Goal: Information Seeking & Learning: Learn about a topic

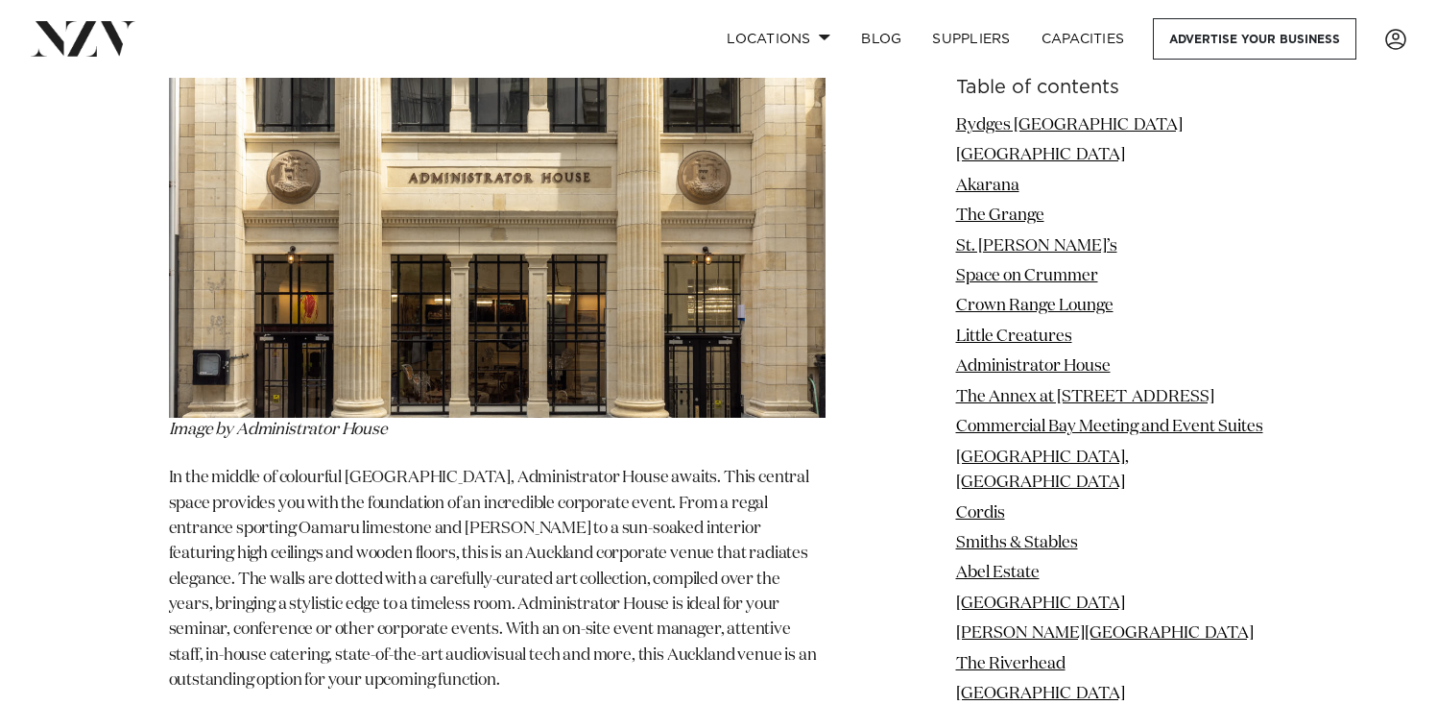
scroll to position [9151, 0]
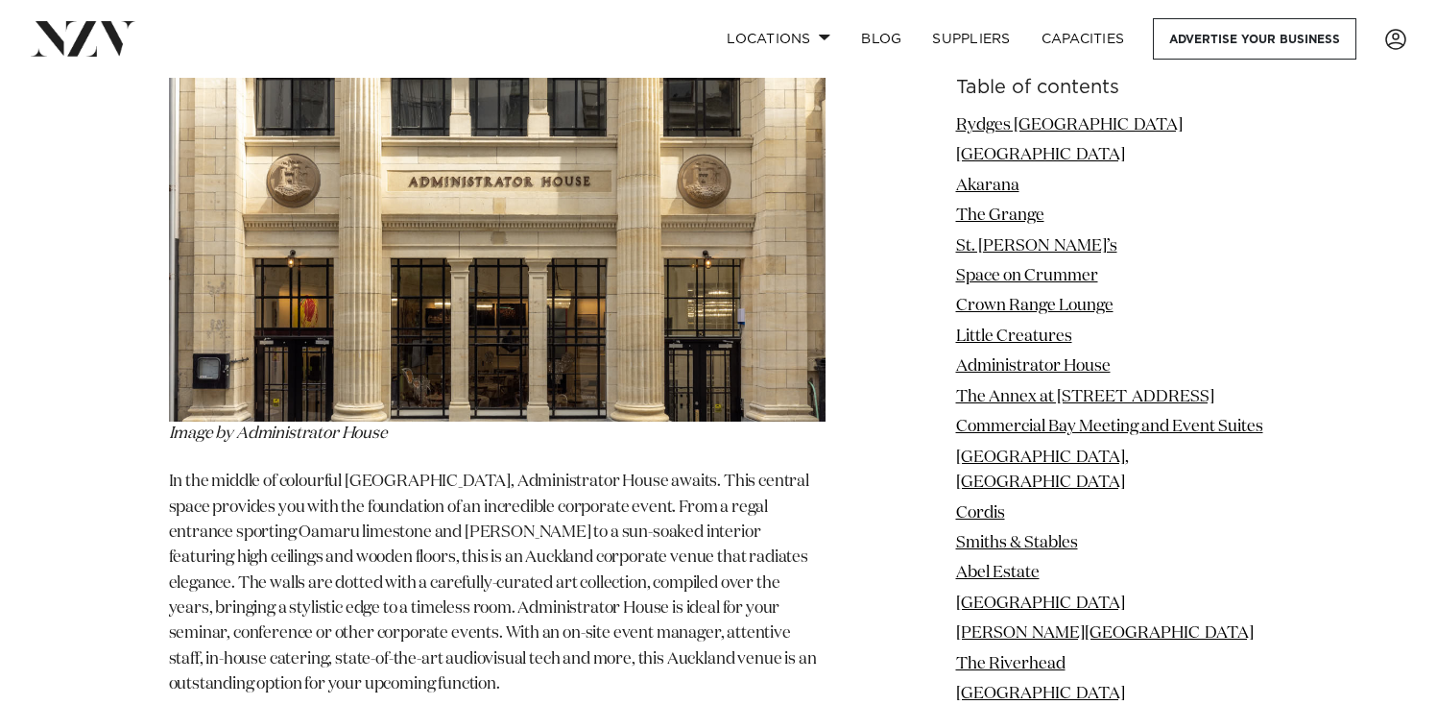
click at [628, 185] on img at bounding box center [497, 181] width 657 height 482
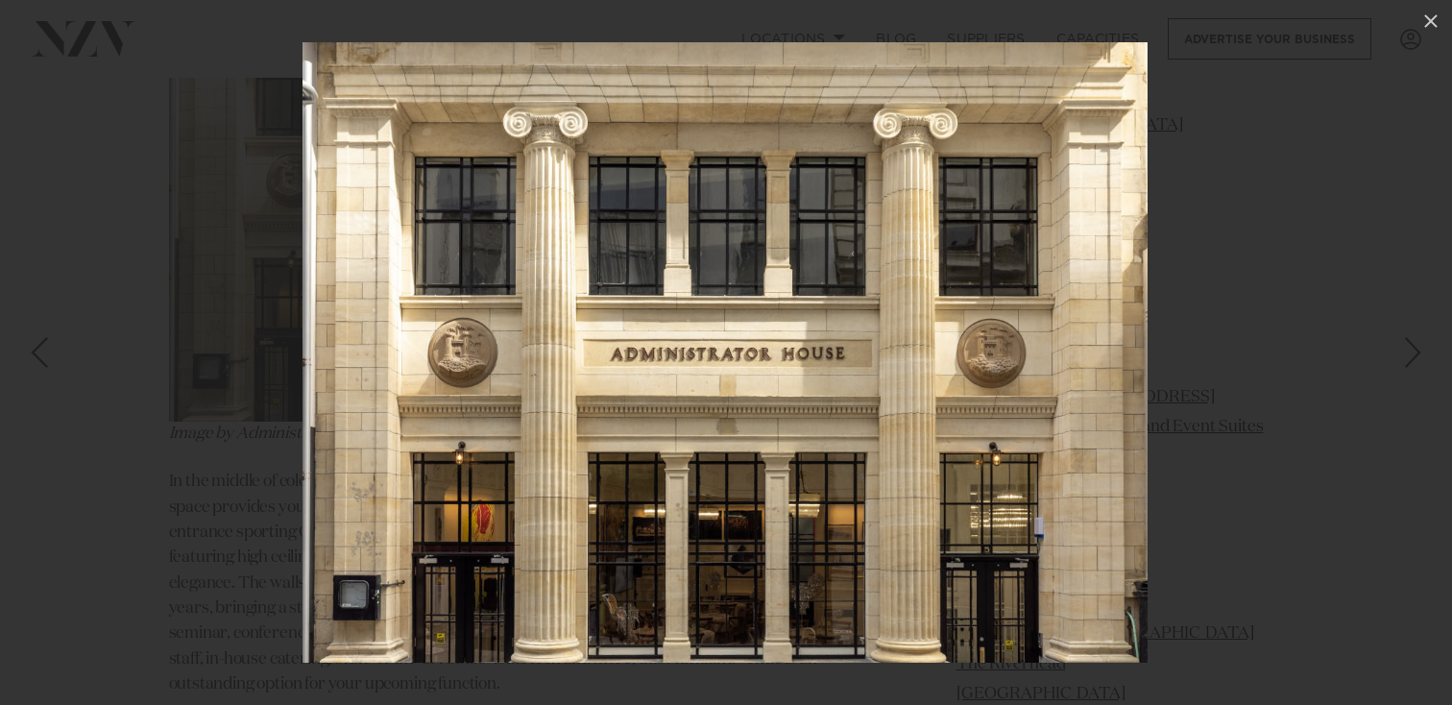
click at [279, 272] on div at bounding box center [726, 352] width 1452 height 705
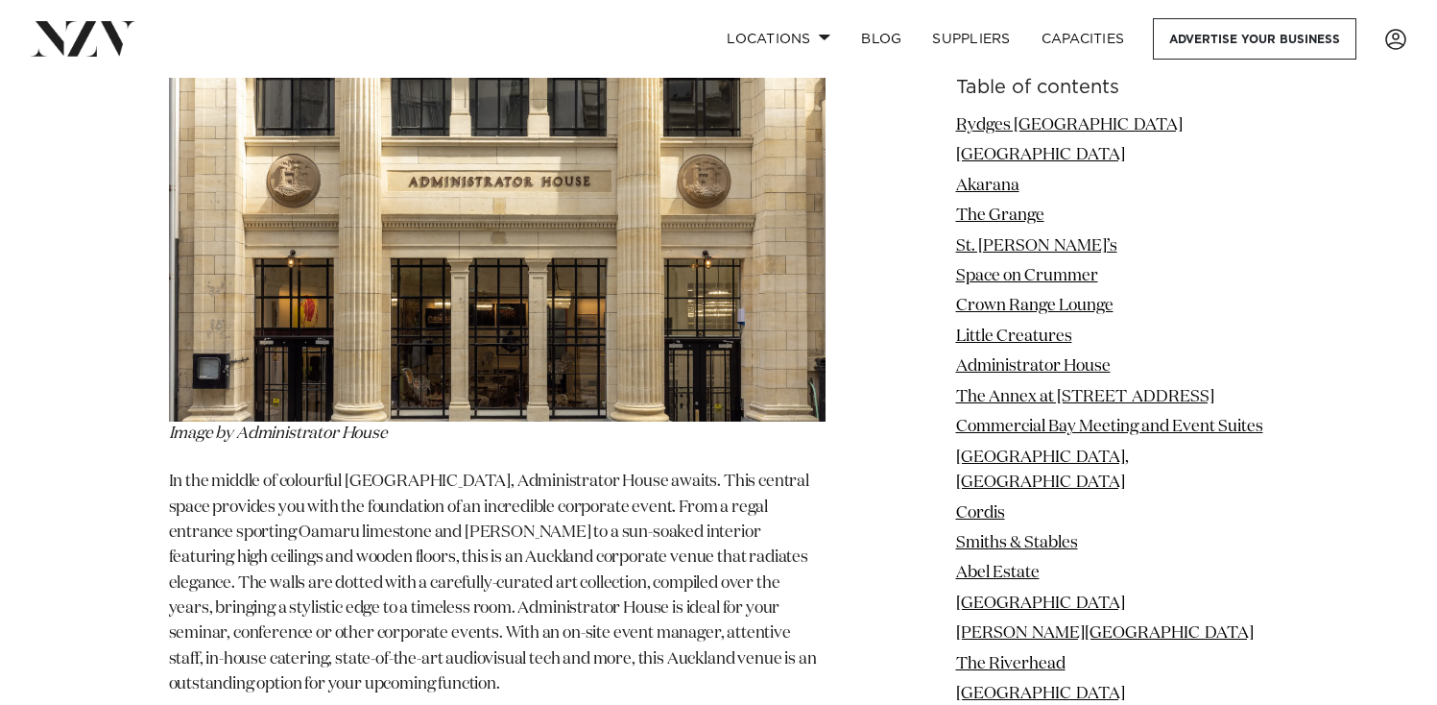
click at [295, 470] on p "In the middle of colourful [GEOGRAPHIC_DATA], Administrator House awaits. This …" at bounding box center [497, 584] width 657 height 228
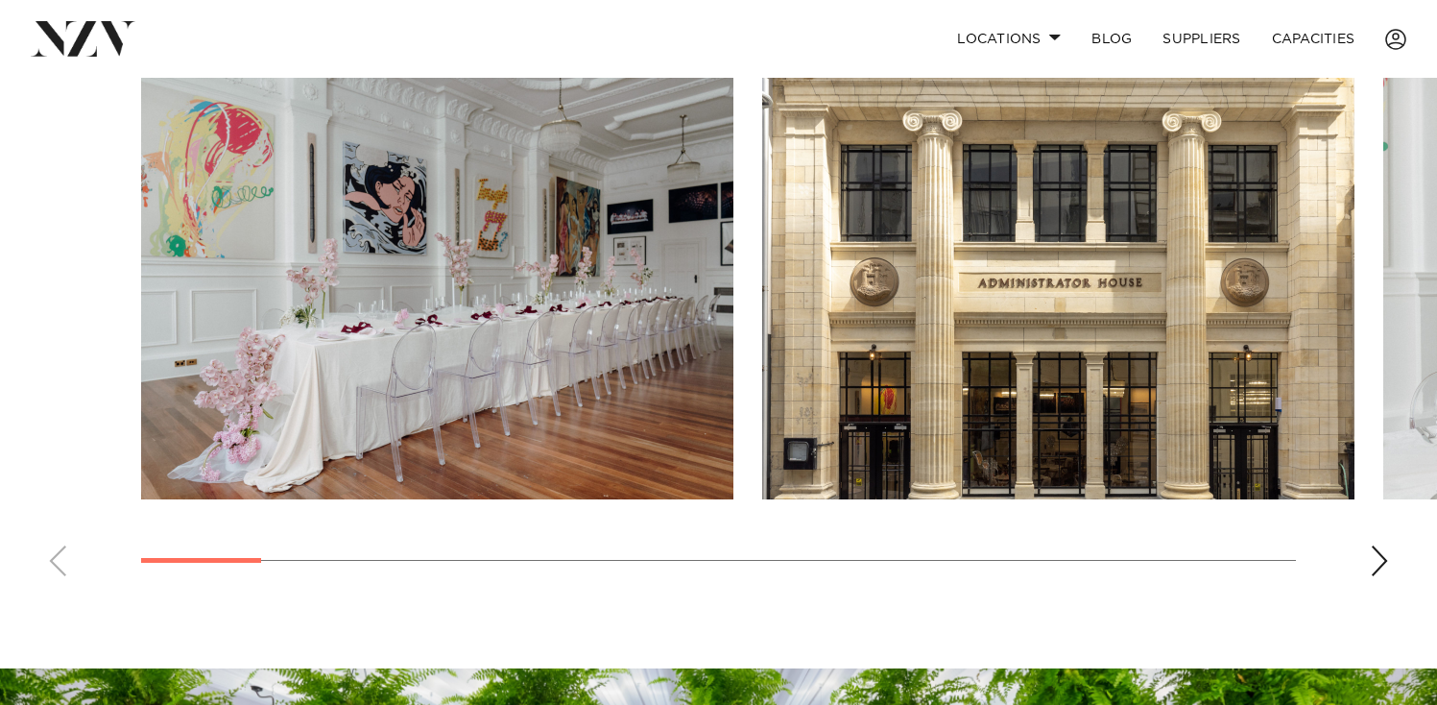
scroll to position [1349, 0]
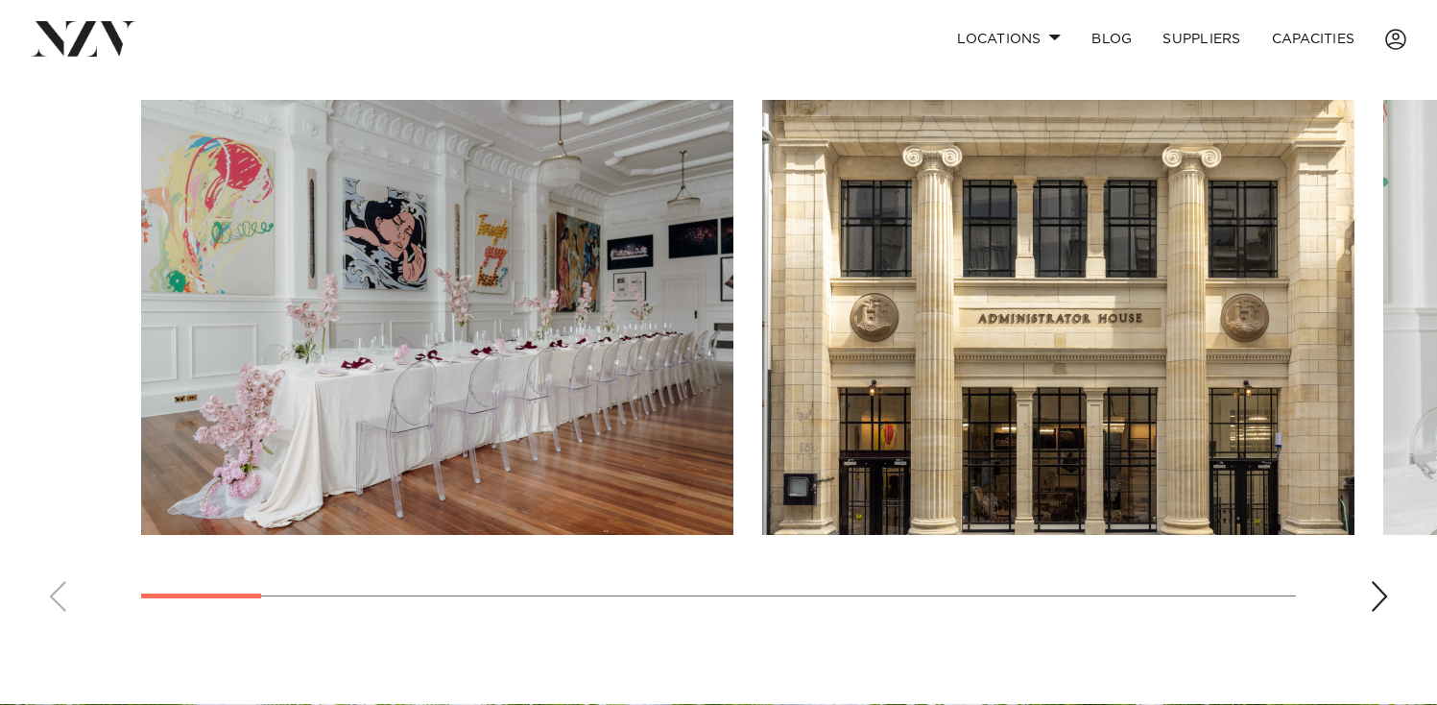
click at [1390, 570] on swiper-container at bounding box center [718, 363] width 1437 height 527
click at [1377, 581] on div "Next slide" at bounding box center [1379, 596] width 19 height 31
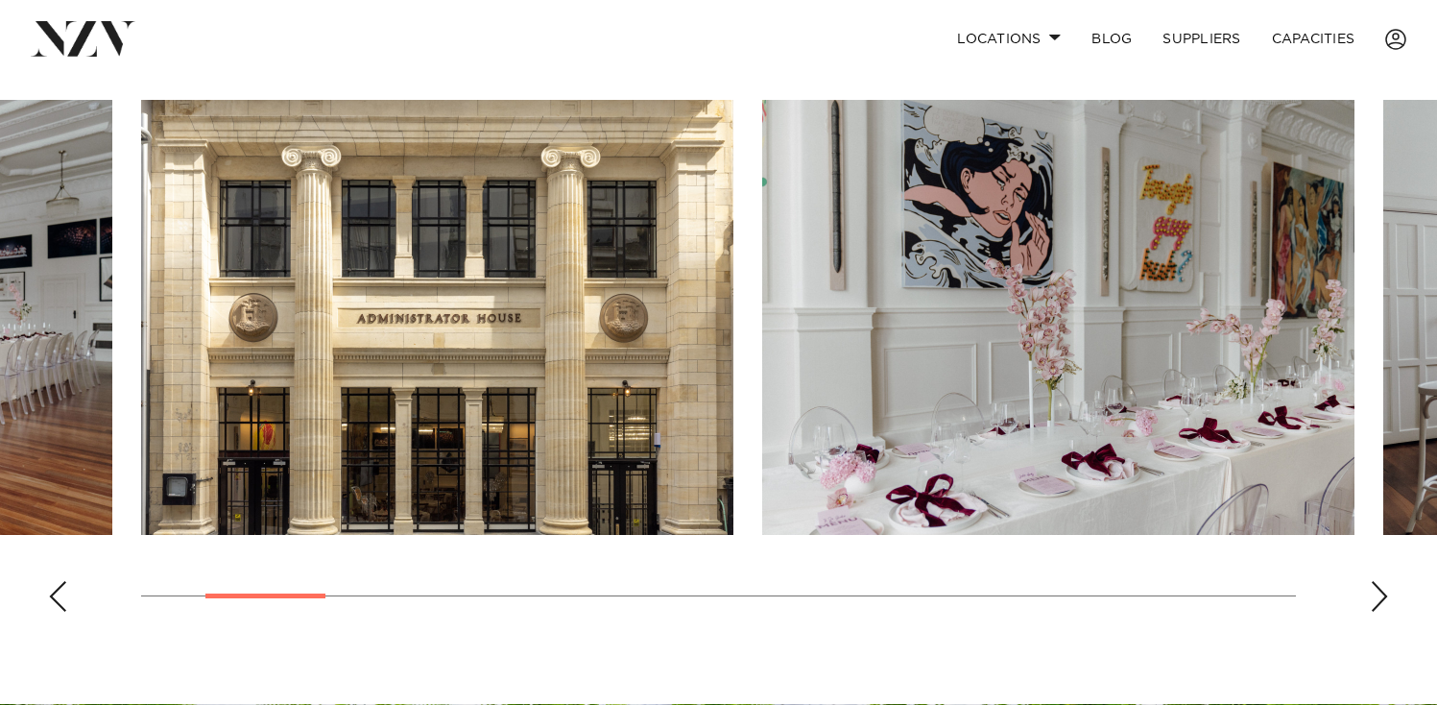
click at [1377, 581] on div "Next slide" at bounding box center [1379, 596] width 19 height 31
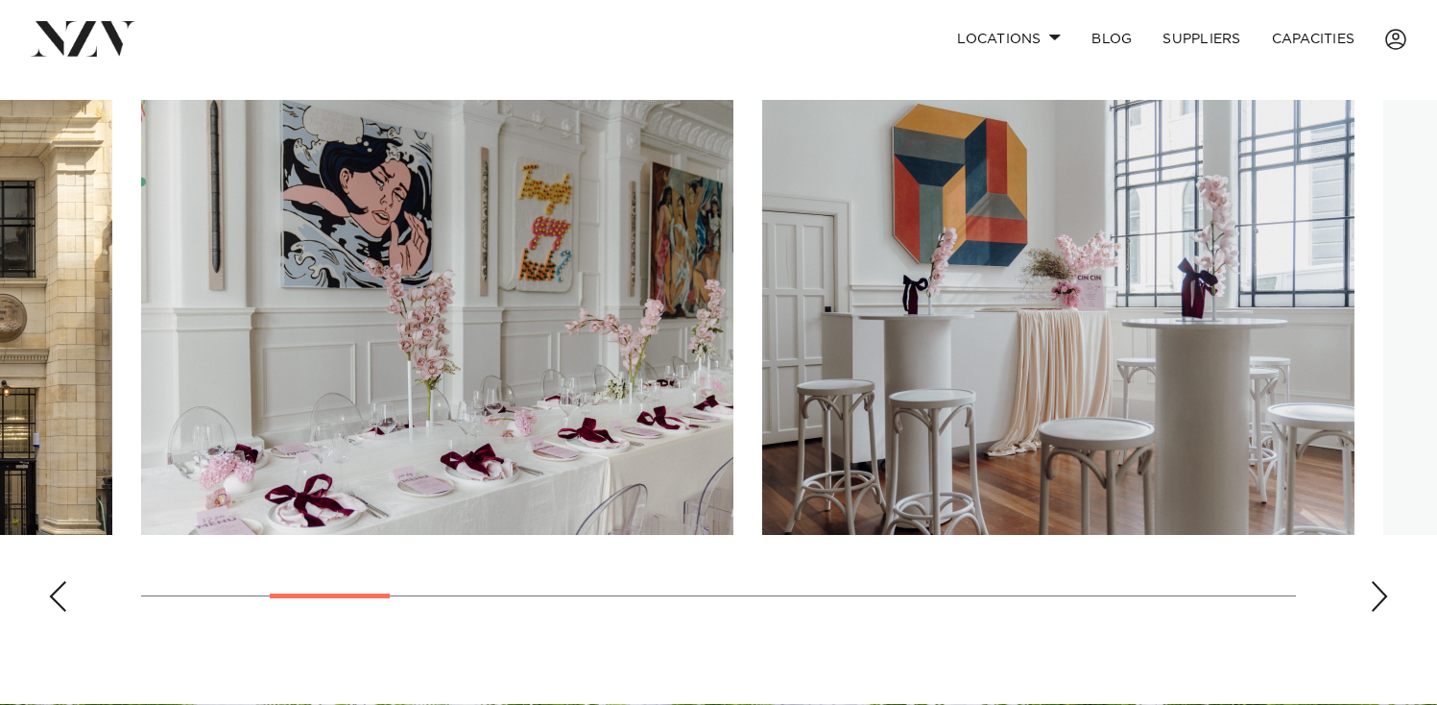
click at [1377, 581] on div "Next slide" at bounding box center [1379, 596] width 19 height 31
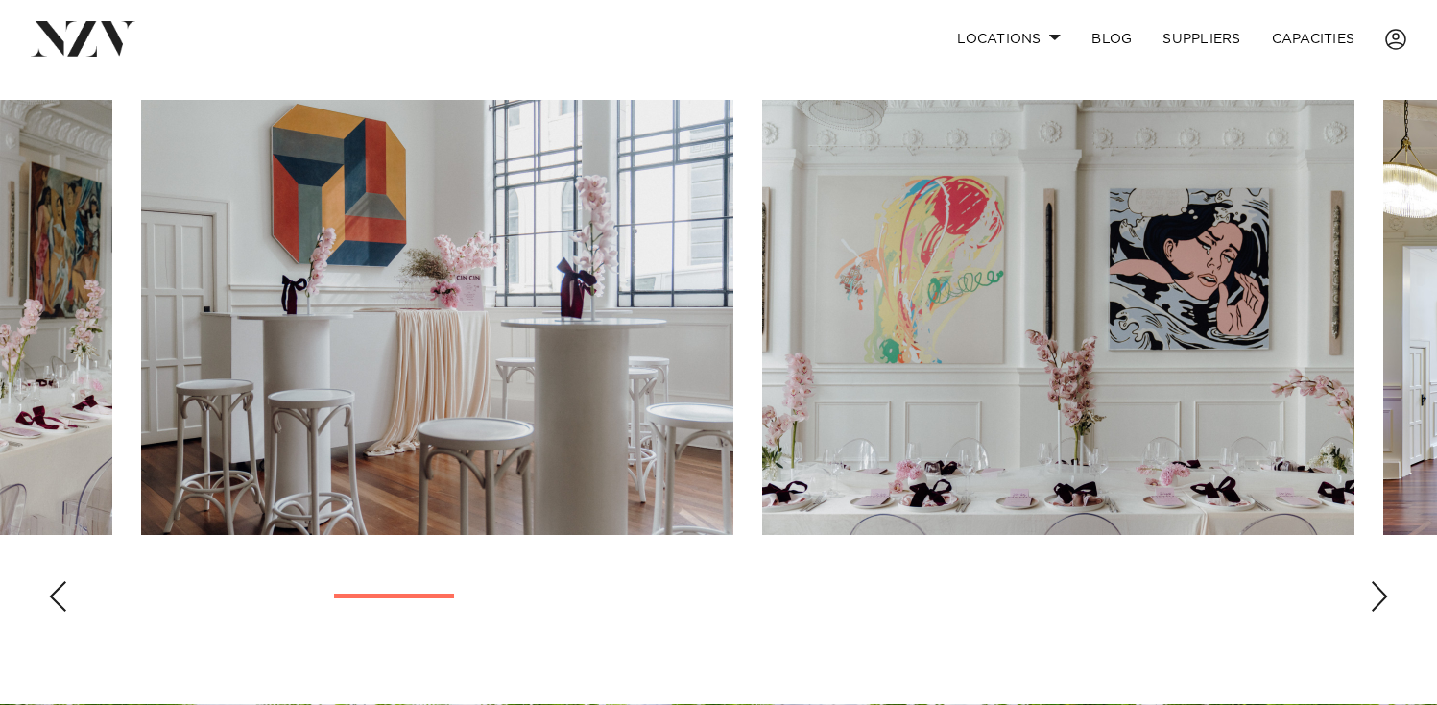
click at [1377, 581] on div "Next slide" at bounding box center [1379, 596] width 19 height 31
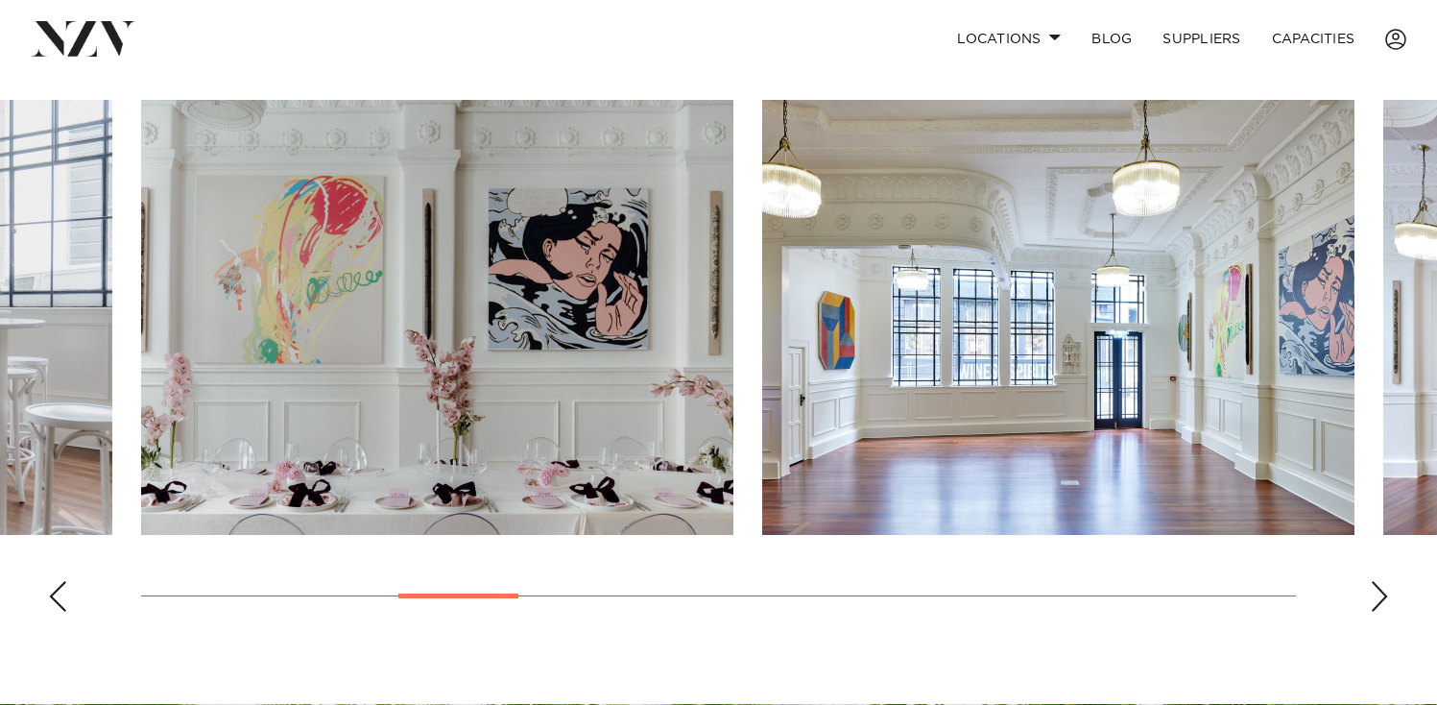
click at [1377, 581] on div "Next slide" at bounding box center [1379, 596] width 19 height 31
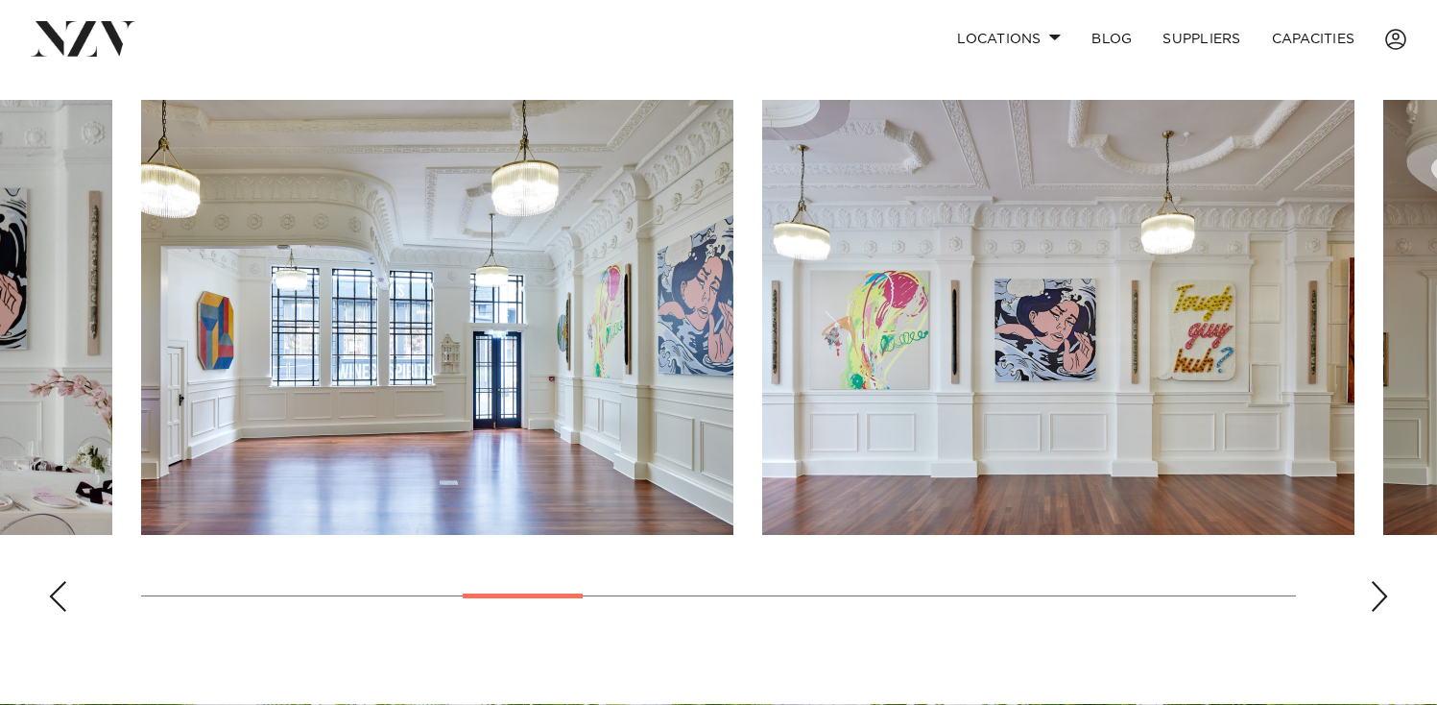
click at [1377, 581] on div "Next slide" at bounding box center [1379, 596] width 19 height 31
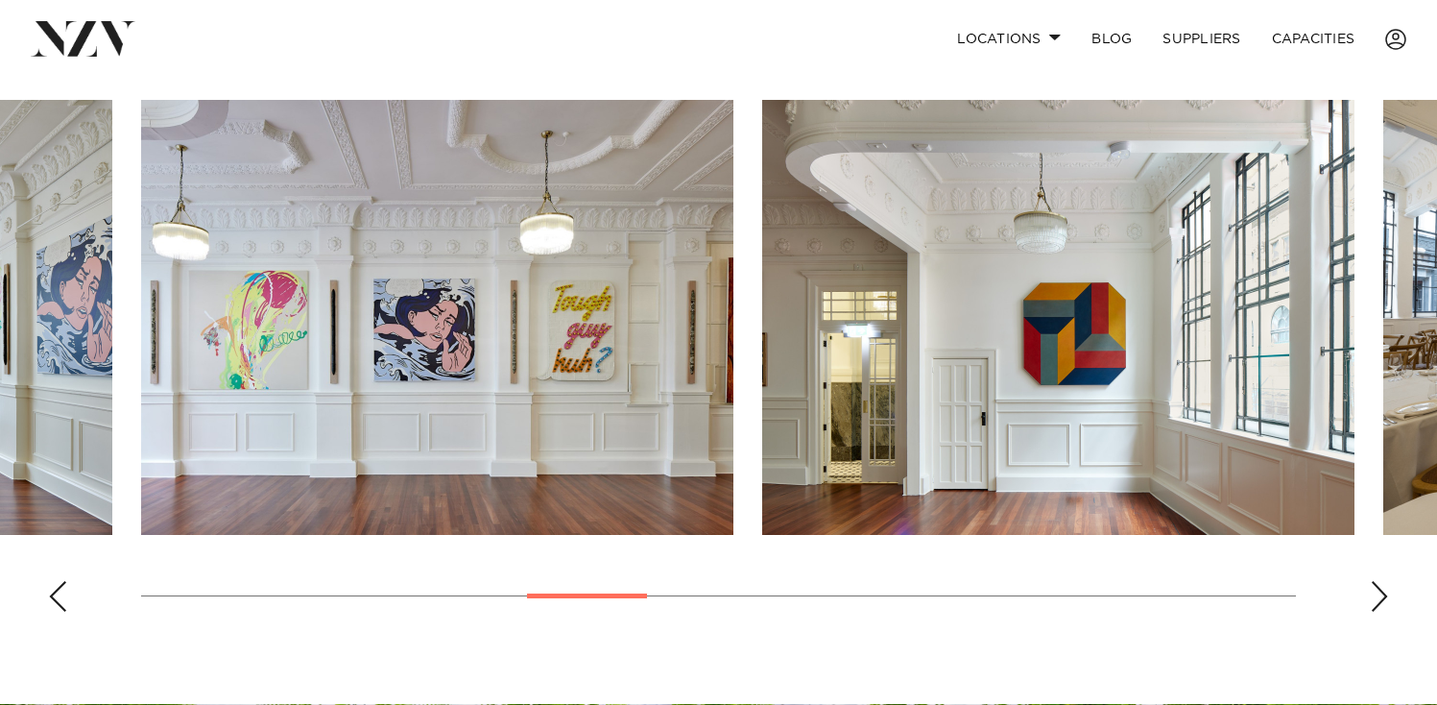
click at [1377, 581] on div "Next slide" at bounding box center [1379, 596] width 19 height 31
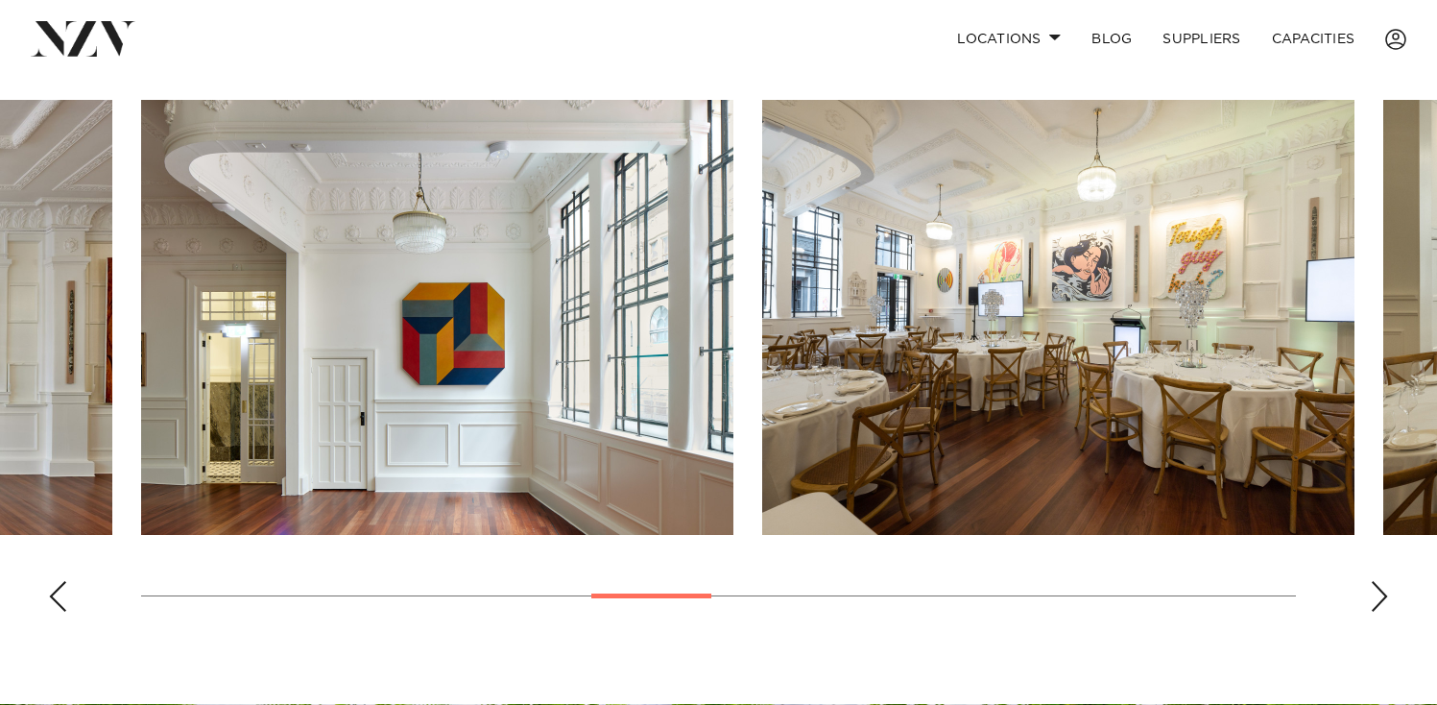
click at [1377, 581] on div "Next slide" at bounding box center [1379, 596] width 19 height 31
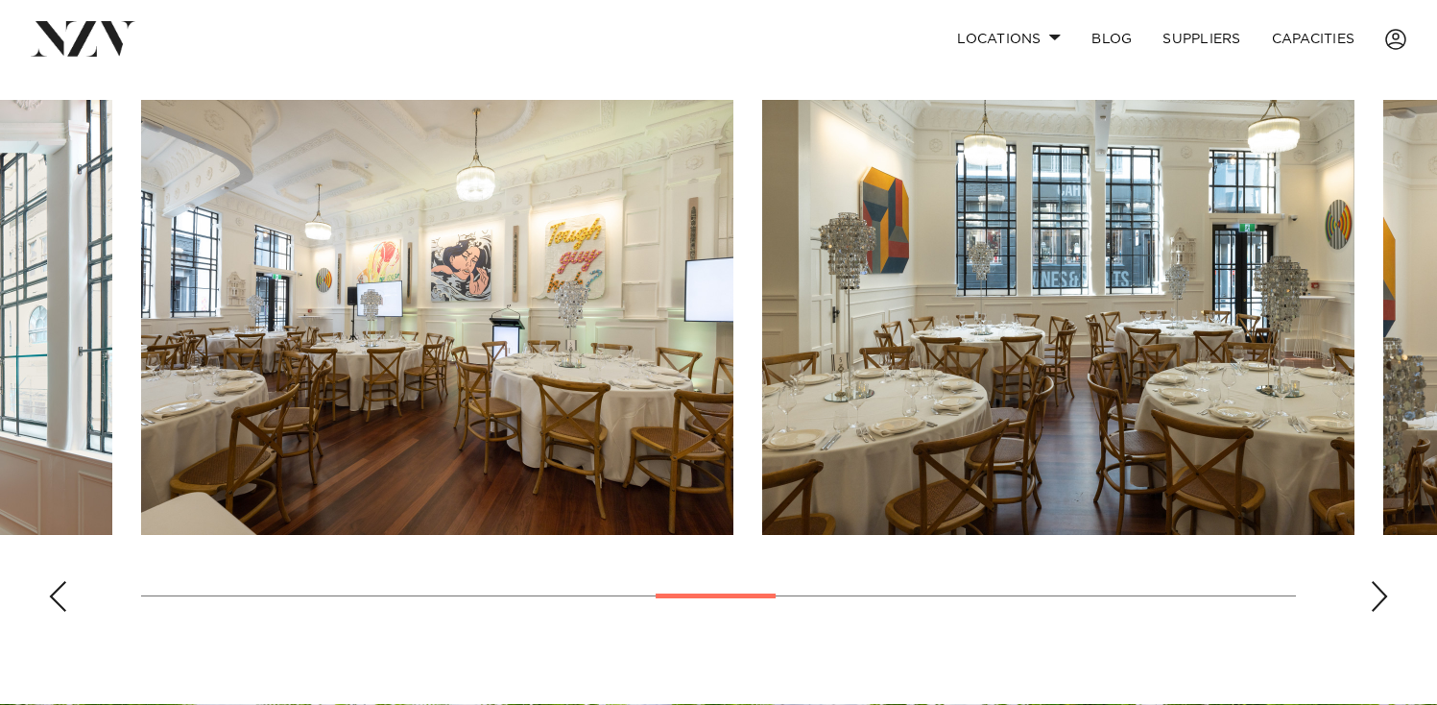
click at [1377, 581] on div "Next slide" at bounding box center [1379, 596] width 19 height 31
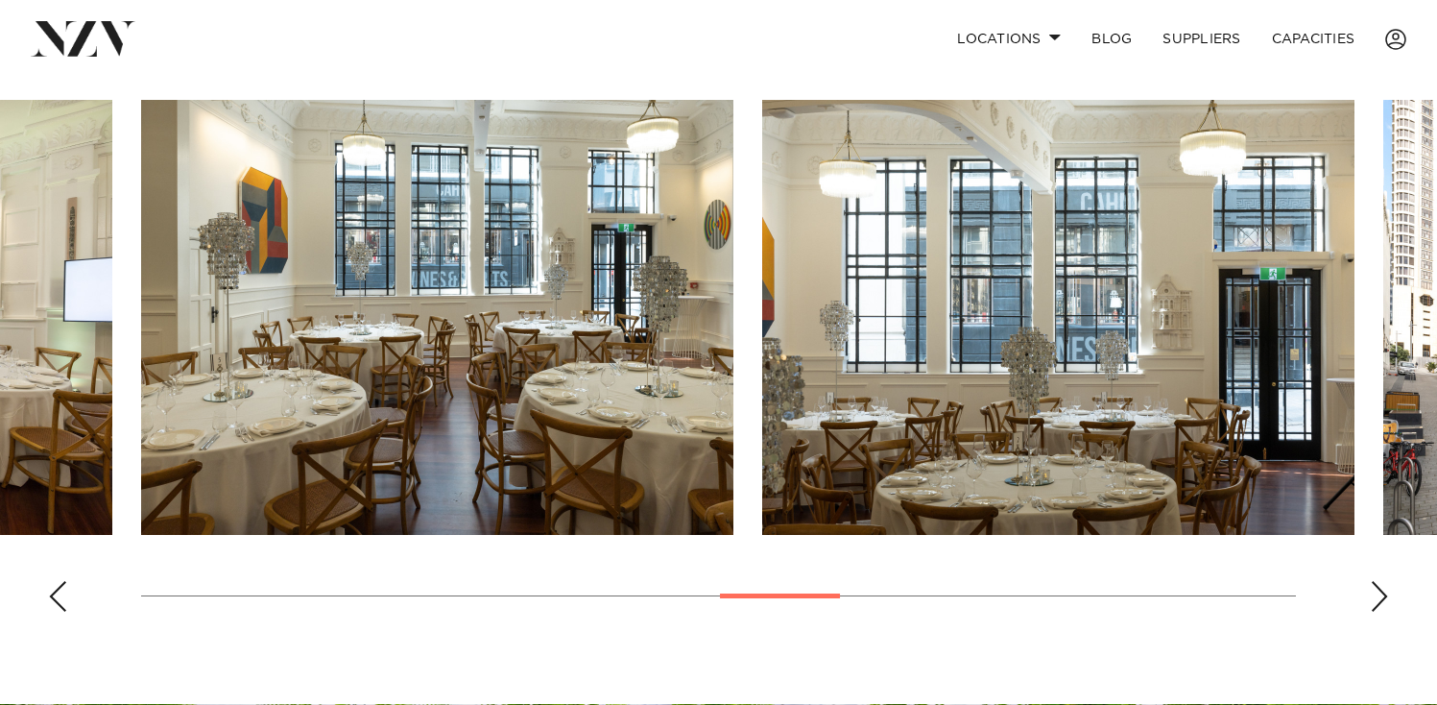
click at [1377, 581] on div "Next slide" at bounding box center [1379, 596] width 19 height 31
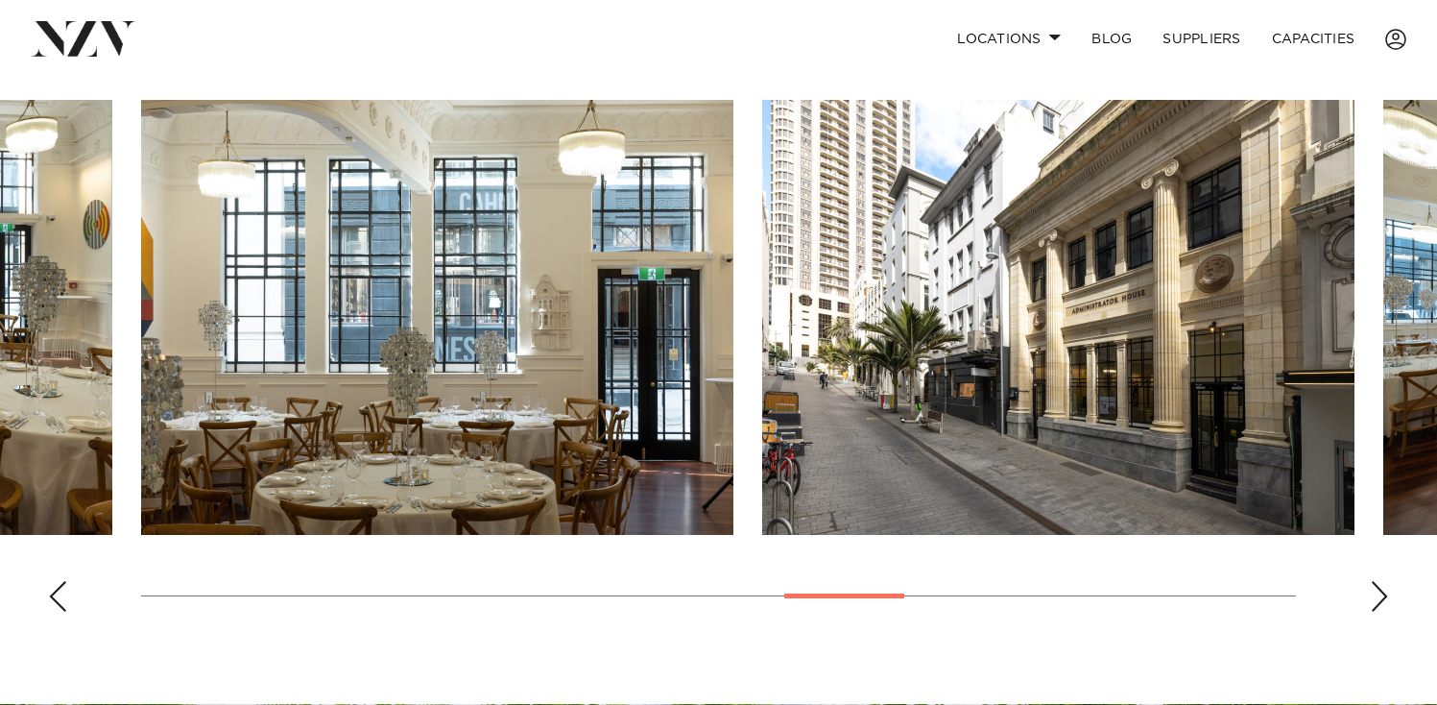
click at [1377, 581] on div "Next slide" at bounding box center [1379, 596] width 19 height 31
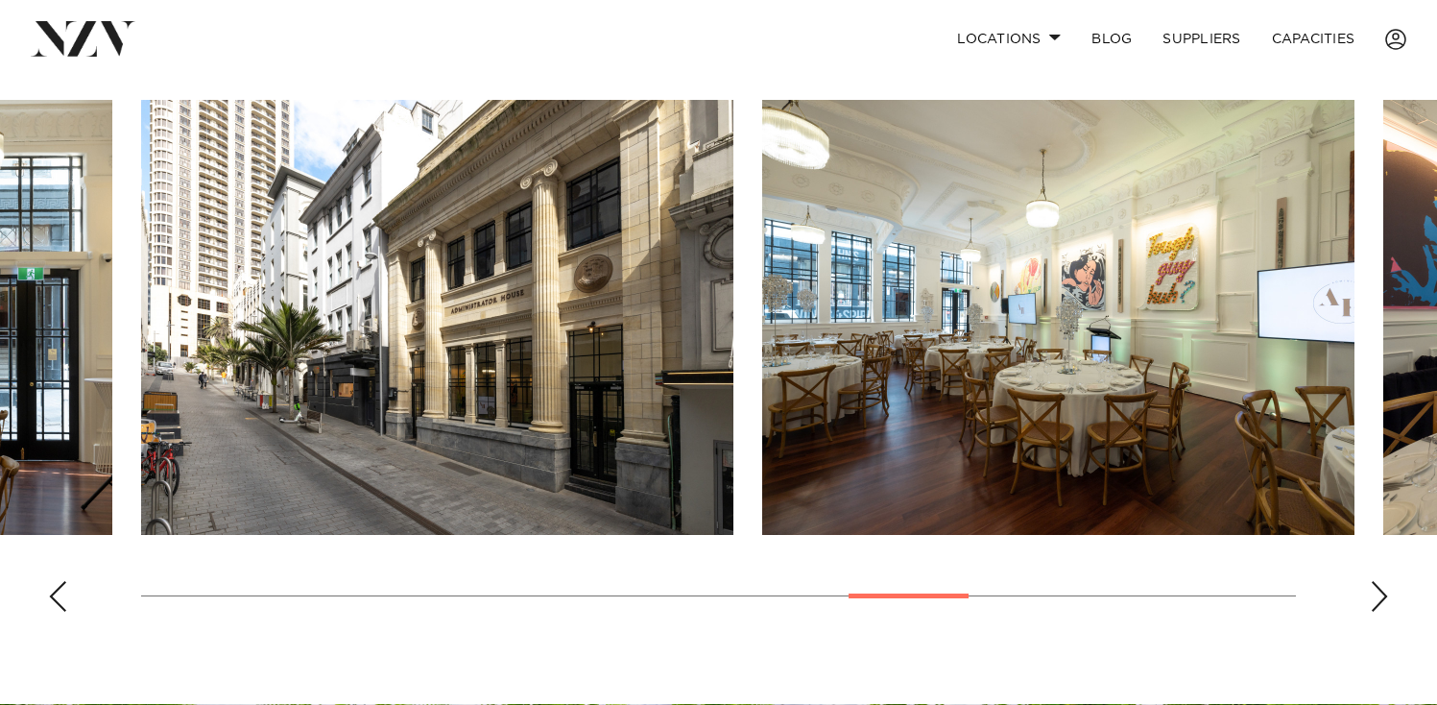
click at [1377, 581] on div "Next slide" at bounding box center [1379, 596] width 19 height 31
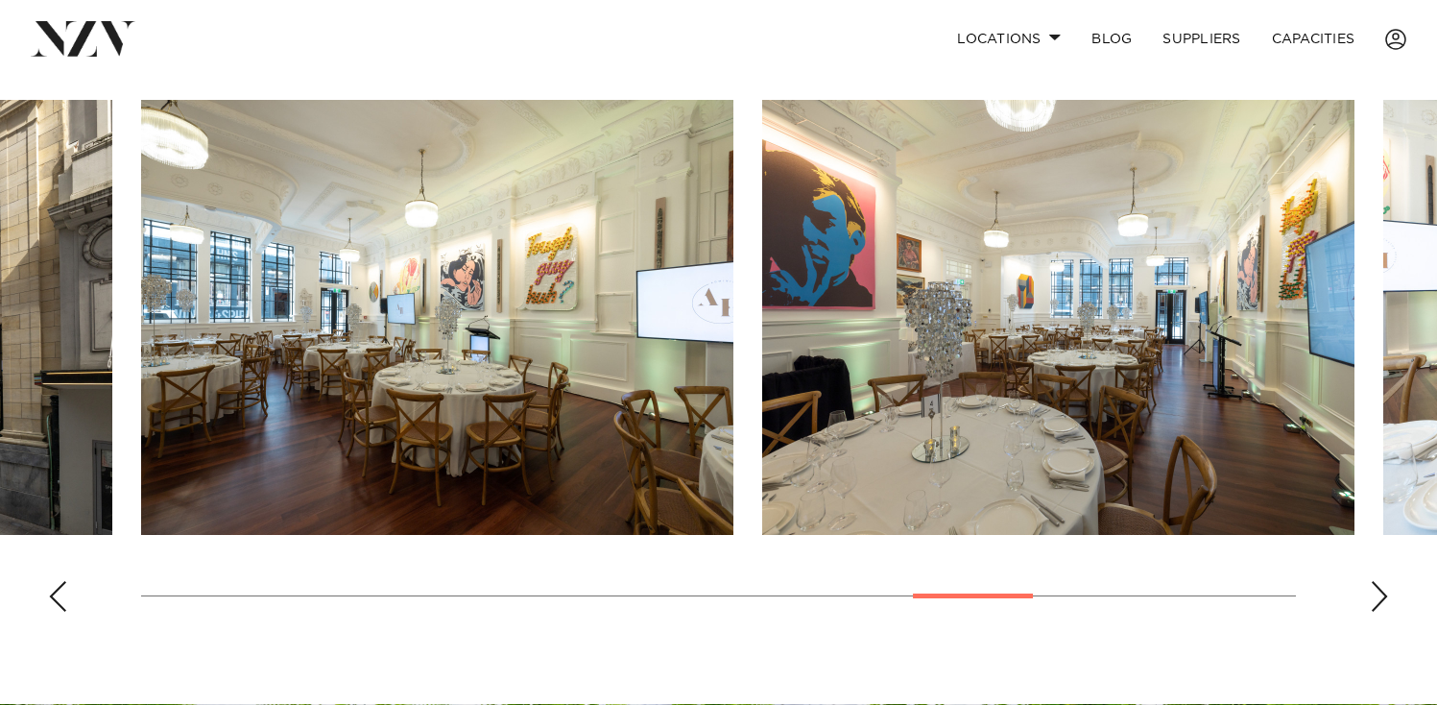
click at [1377, 581] on div "Next slide" at bounding box center [1379, 596] width 19 height 31
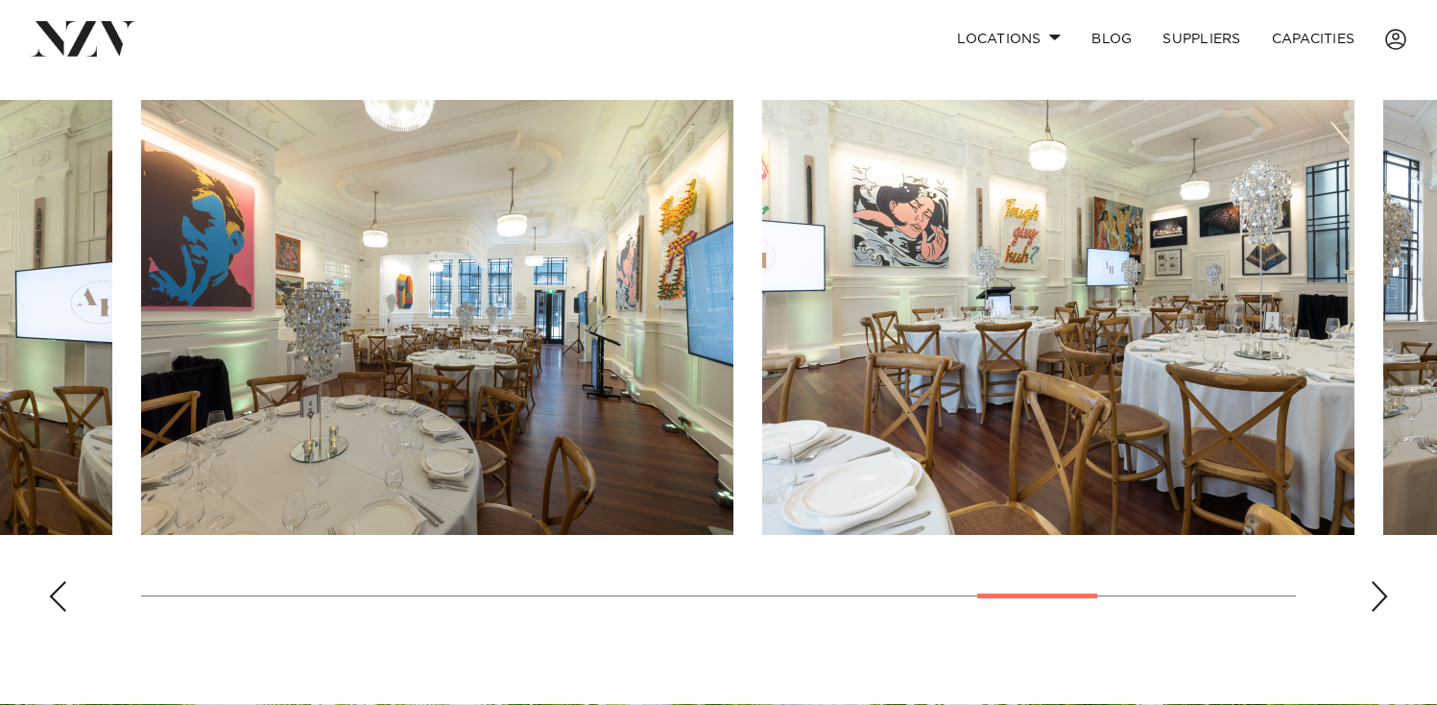
click at [1377, 581] on div "Next slide" at bounding box center [1379, 596] width 19 height 31
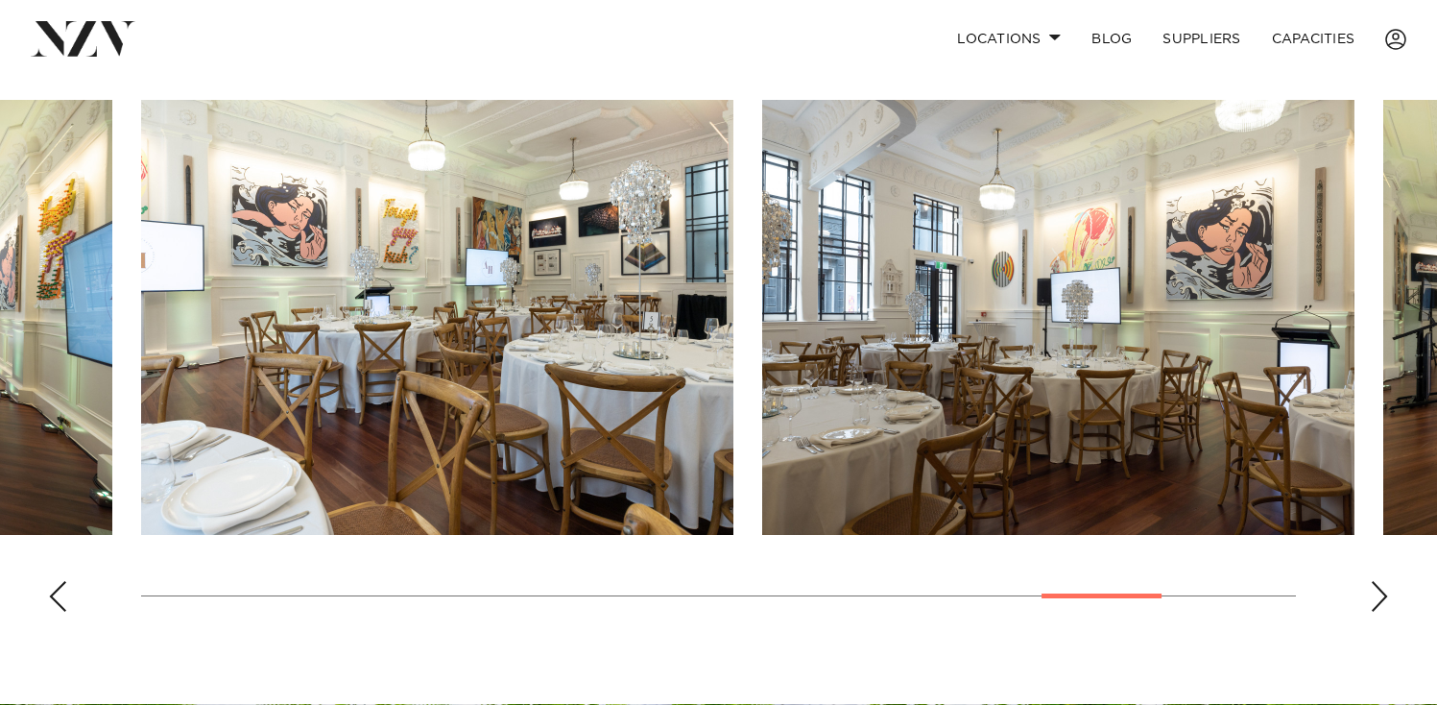
click at [1377, 581] on div "Next slide" at bounding box center [1379, 596] width 19 height 31
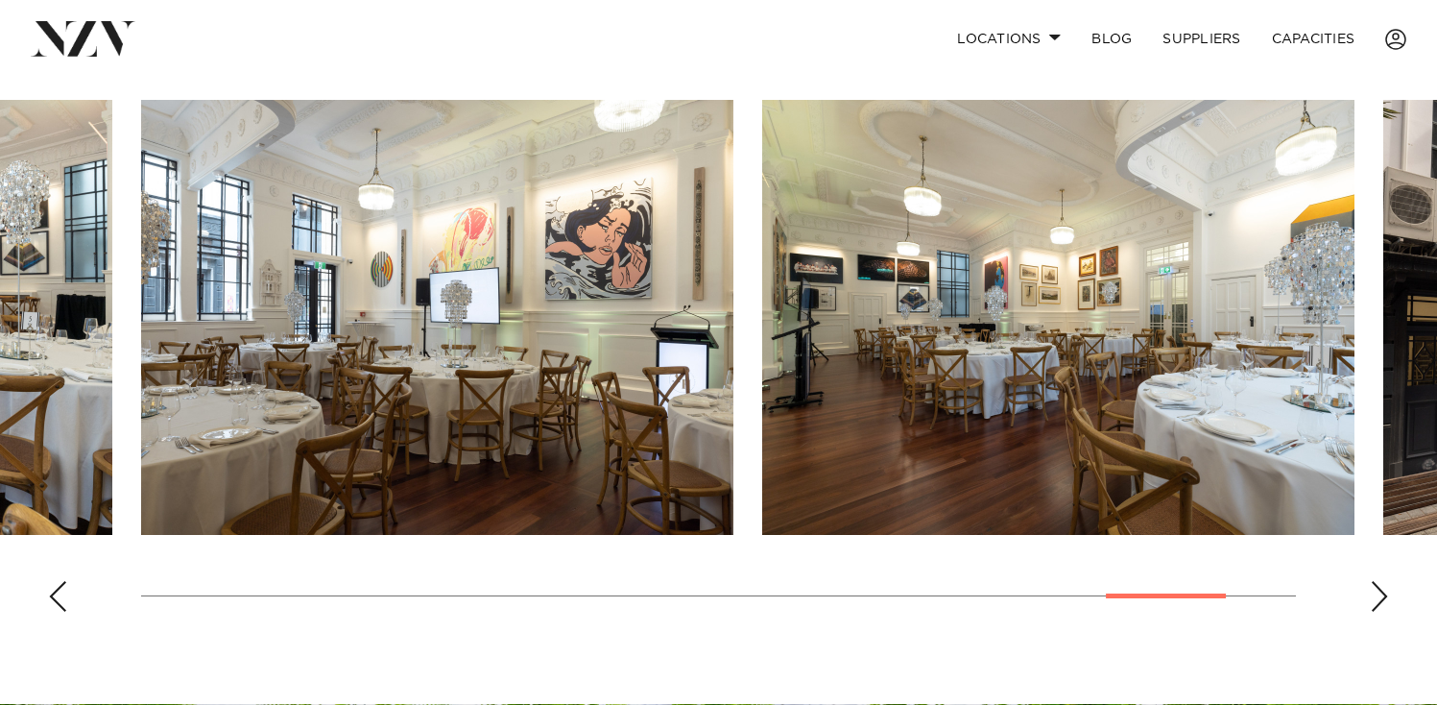
click at [1377, 581] on div "Next slide" at bounding box center [1379, 596] width 19 height 31
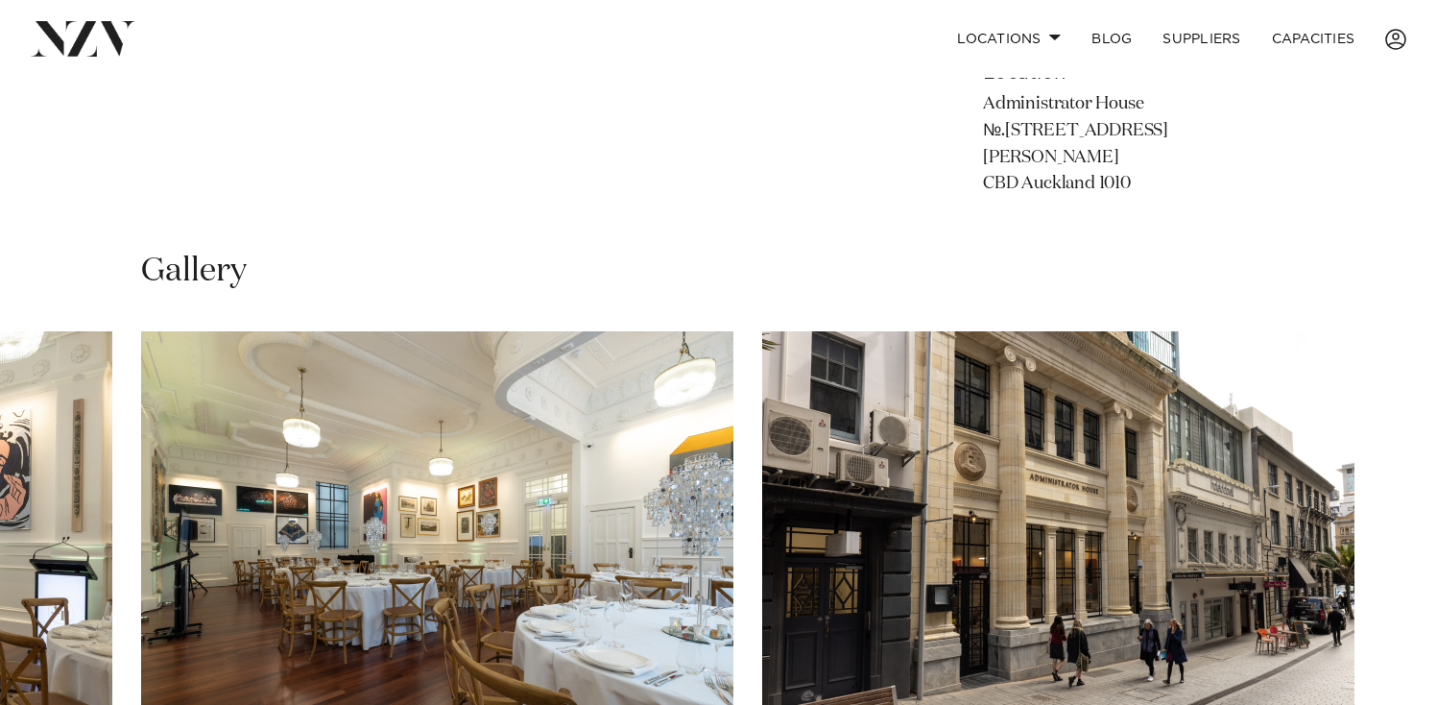
scroll to position [1002, 0]
